Goal: Find specific page/section: Find specific page/section

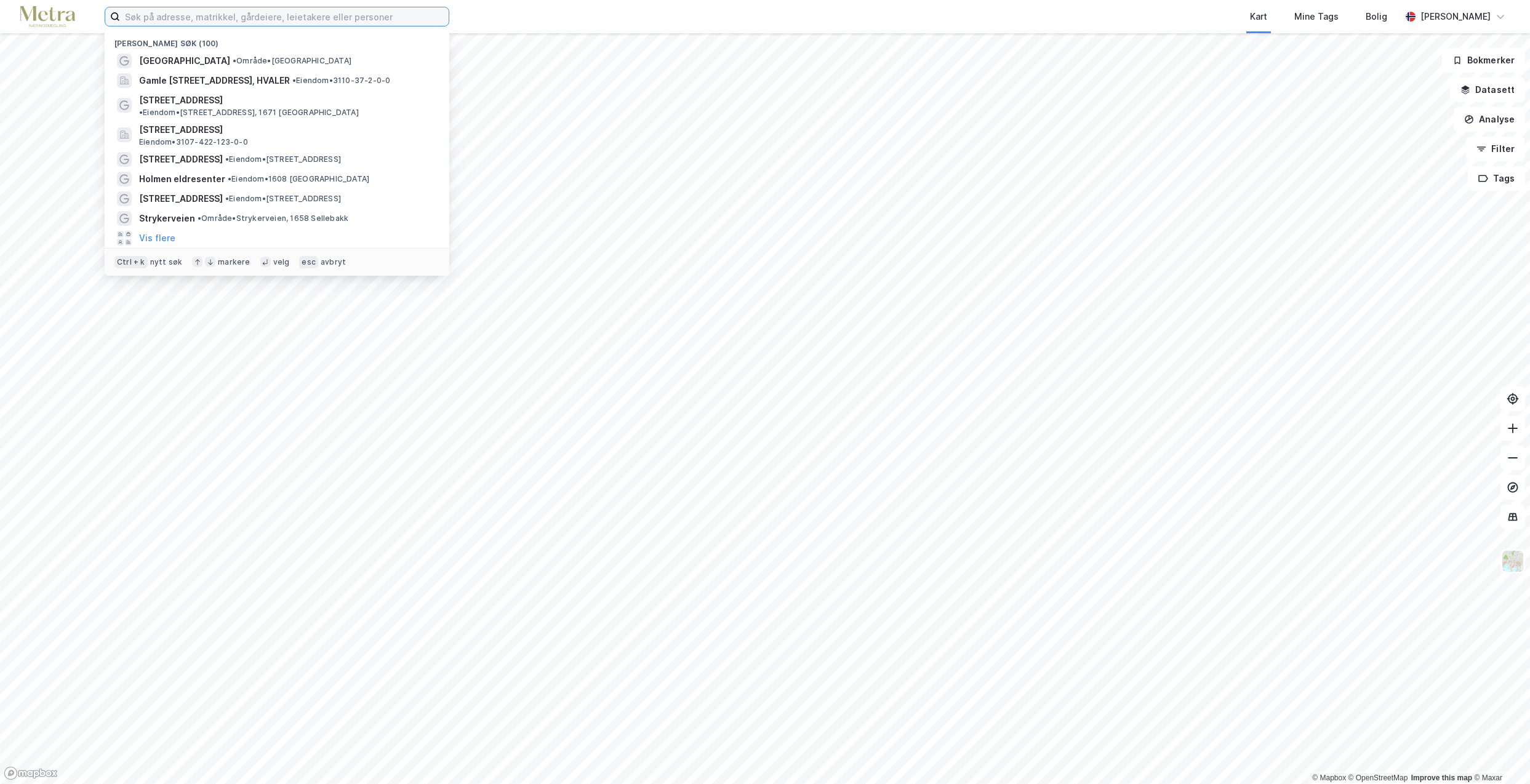
click at [154, 22] on input at bounding box center [284, 16] width 329 height 19
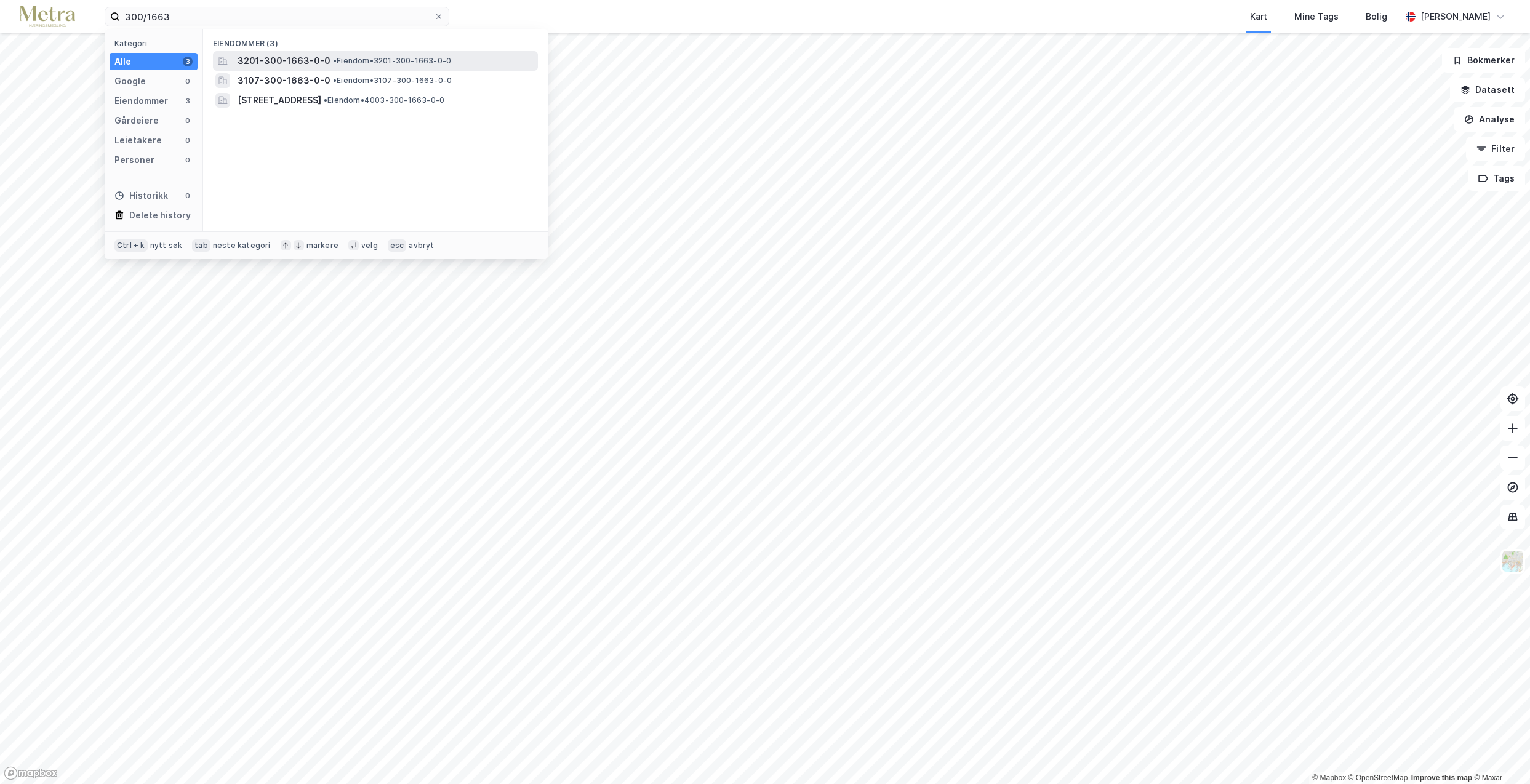
click at [287, 59] on span "3201-300-1663-0-0" at bounding box center [284, 61] width 93 height 15
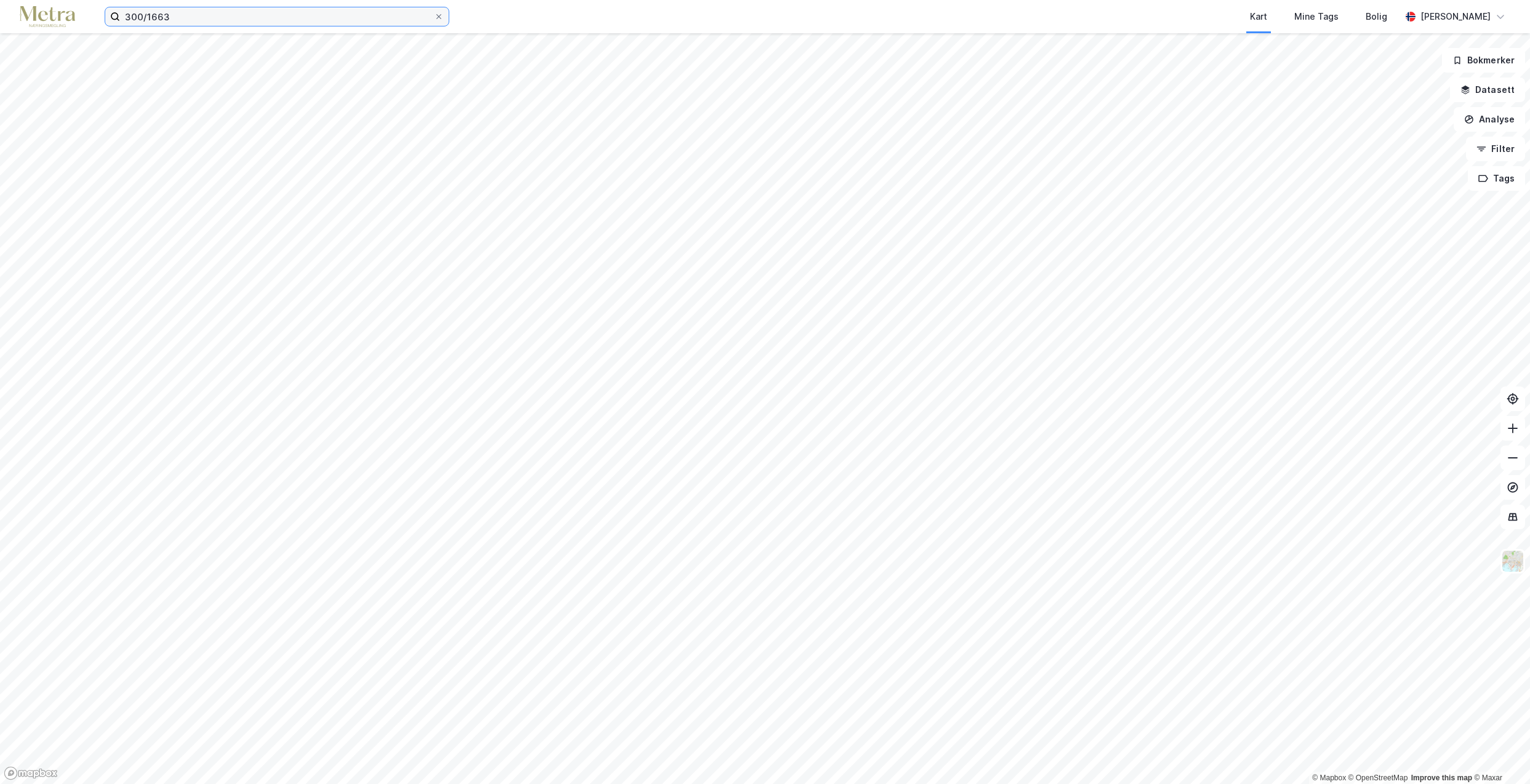
click at [128, 16] on input "300/1663" at bounding box center [277, 16] width 314 height 19
type input "3107/300/1663"
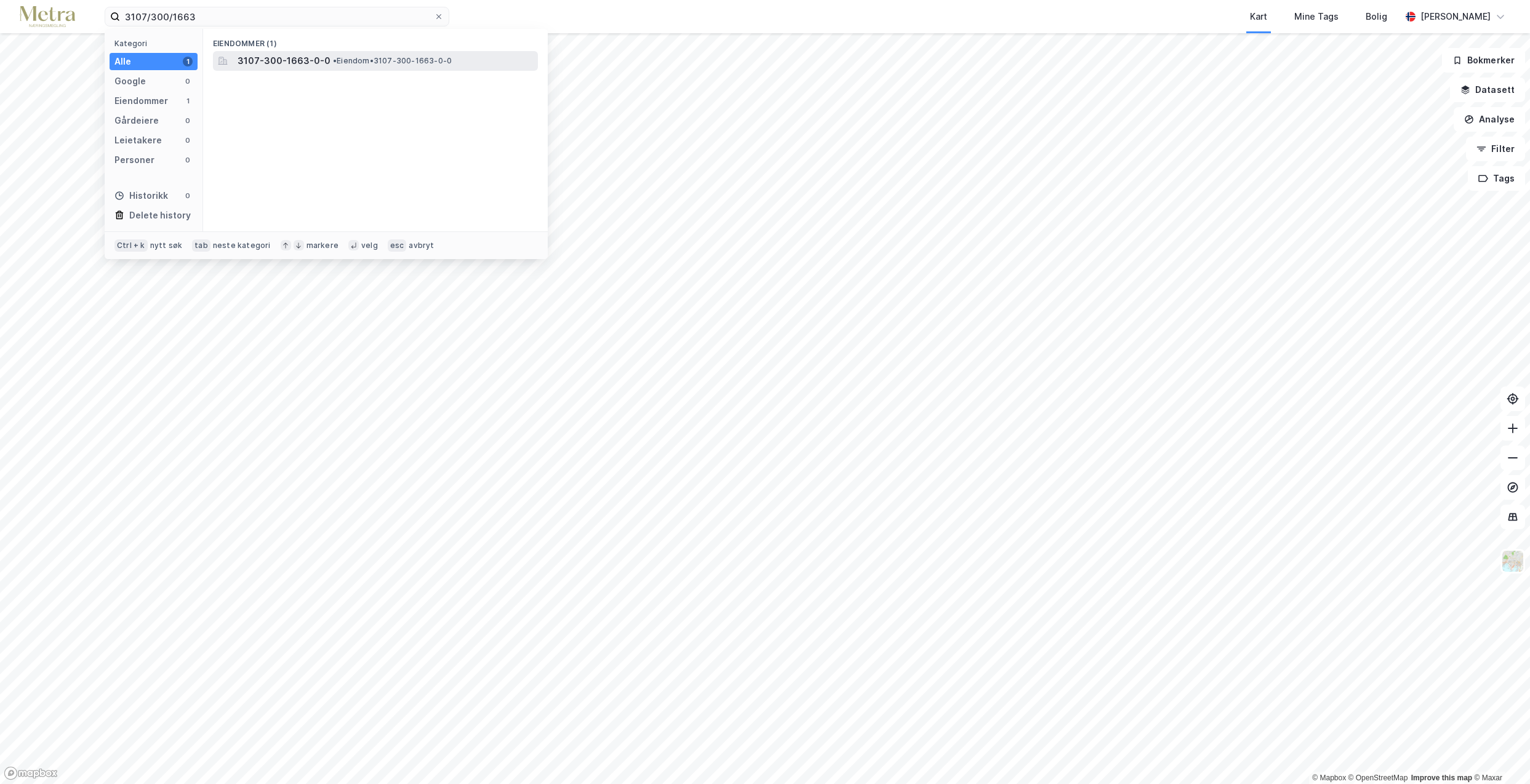
click at [295, 67] on span "3107-300-1663-0-0" at bounding box center [284, 61] width 93 height 15
